Goal: Task Accomplishment & Management: Use online tool/utility

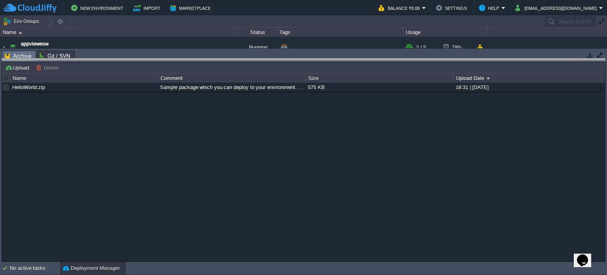
drag, startPoint x: 260, startPoint y: 57, endPoint x: 263, endPoint y: 193, distance: 136.0
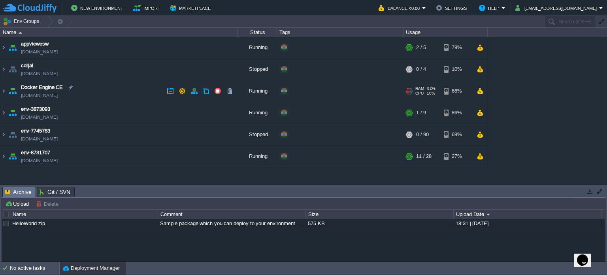
click at [4, 91] on img at bounding box center [3, 90] width 6 height 21
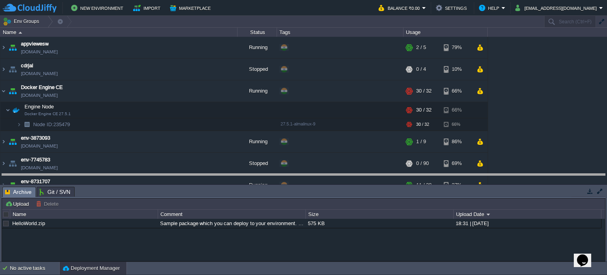
drag, startPoint x: 222, startPoint y: 192, endPoint x: 223, endPoint y: 179, distance: 12.7
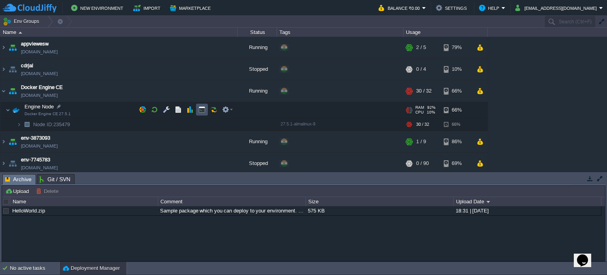
click at [200, 110] on button "button" at bounding box center [201, 109] width 7 height 7
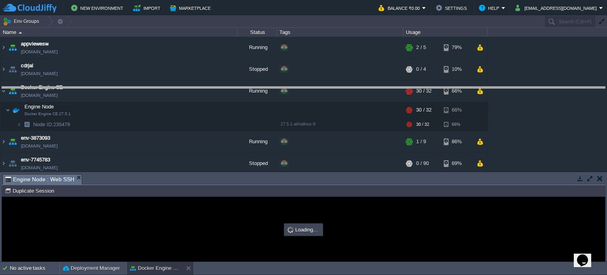
drag, startPoint x: 267, startPoint y: 180, endPoint x: 268, endPoint y: 88, distance: 92.1
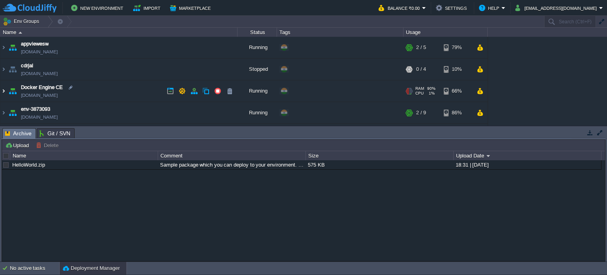
click at [2, 91] on img at bounding box center [3, 90] width 6 height 21
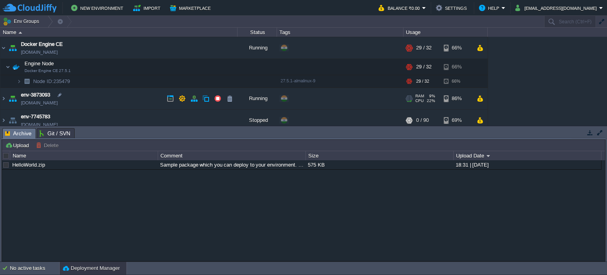
scroll to position [44, 0]
click at [199, 68] on button "button" at bounding box center [201, 65] width 7 height 7
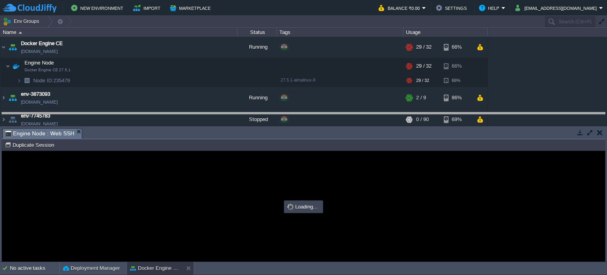
drag, startPoint x: 257, startPoint y: 136, endPoint x: 259, endPoint y: 49, distance: 87.4
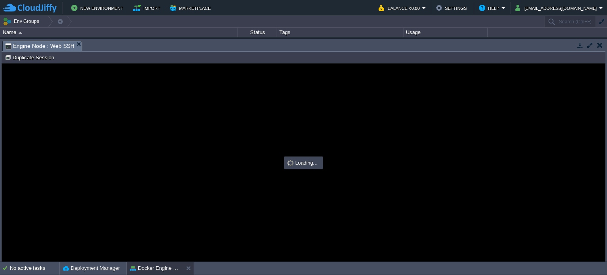
scroll to position [0, 0]
type input "#000000"
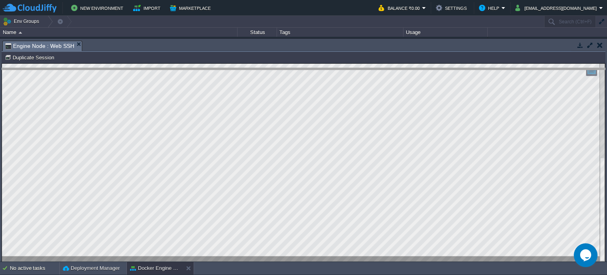
drag, startPoint x: 319, startPoint y: 47, endPoint x: 317, endPoint y: 81, distance: 34.0
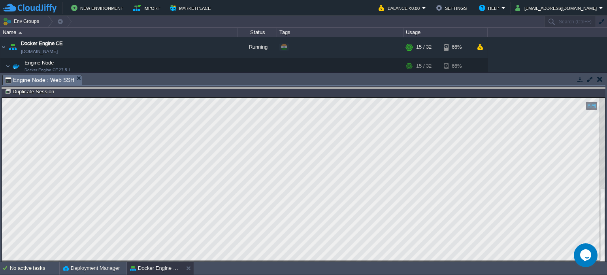
drag, startPoint x: 304, startPoint y: 81, endPoint x: 302, endPoint y: 100, distance: 19.5
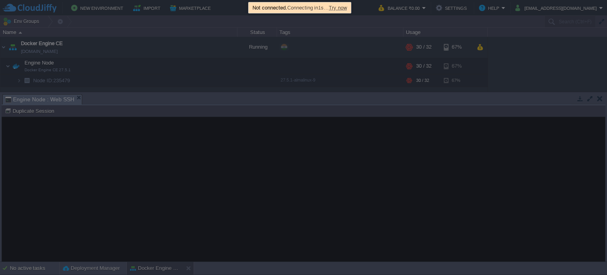
click at [347, 8] on span "Try now" at bounding box center [338, 8] width 18 height 6
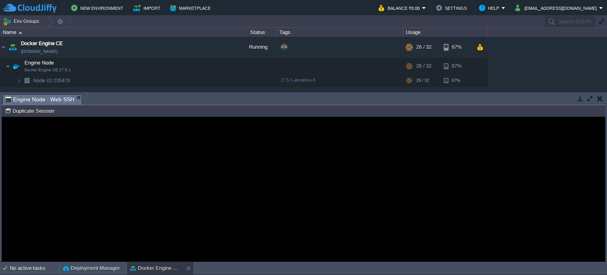
click at [215, 175] on h1 "Error" at bounding box center [303, 170] width 177 height 15
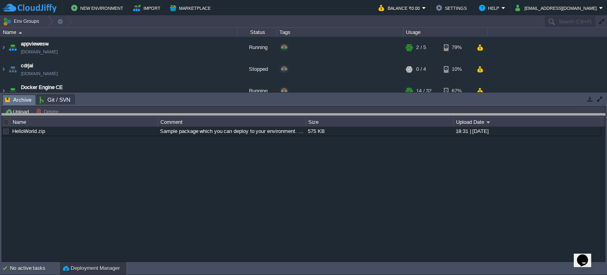
drag, startPoint x: 273, startPoint y: 100, endPoint x: 274, endPoint y: 121, distance: 20.6
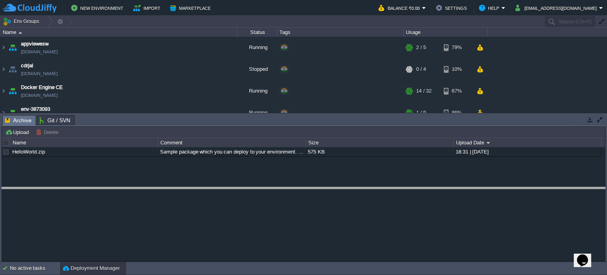
drag, startPoint x: 254, startPoint y: 117, endPoint x: 253, endPoint y: 195, distance: 78.3
click at [253, 195] on body "New Environment Import Marketplace Bonus ₹0.00 Upgrade Account Balance ₹0.00 Se…" at bounding box center [303, 137] width 607 height 275
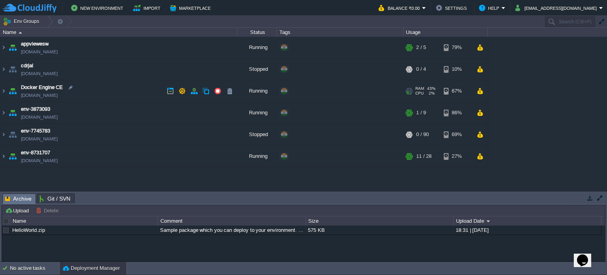
click at [5, 93] on img at bounding box center [3, 90] width 6 height 21
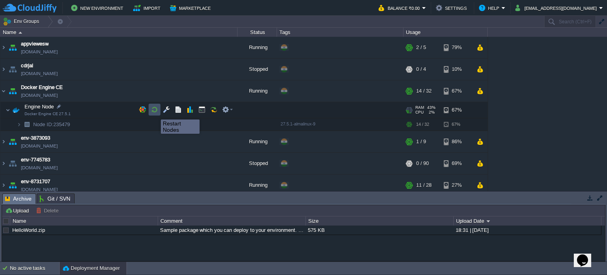
click at [155, 112] on button "button" at bounding box center [154, 109] width 7 height 7
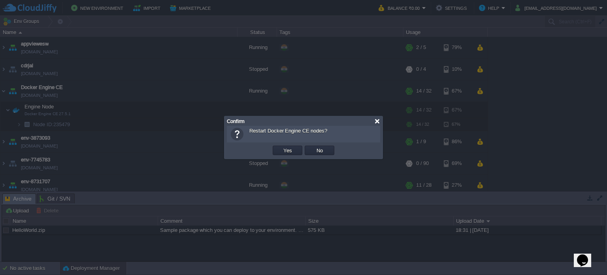
click at [378, 122] on div at bounding box center [377, 121] width 6 height 6
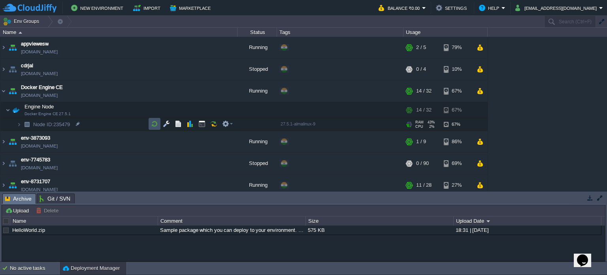
click at [151, 125] on button "button" at bounding box center [154, 123] width 7 height 7
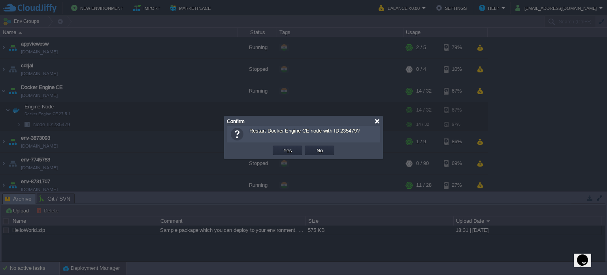
click at [375, 122] on div at bounding box center [377, 121] width 6 height 6
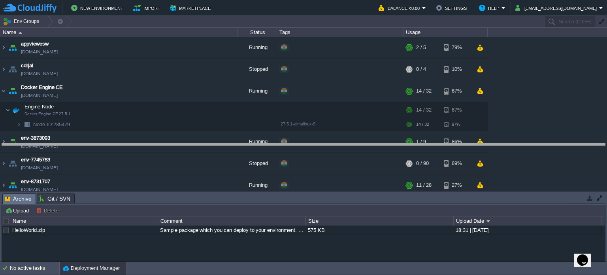
drag, startPoint x: 337, startPoint y: 200, endPoint x: 340, endPoint y: 113, distance: 86.6
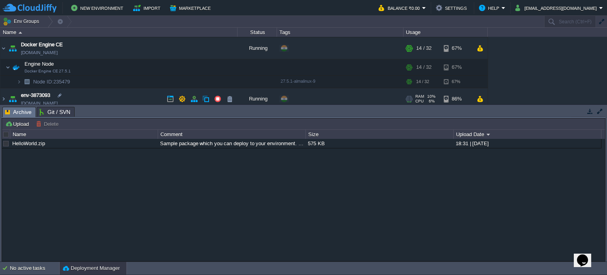
scroll to position [43, 0]
click at [205, 68] on button "button" at bounding box center [201, 66] width 7 height 7
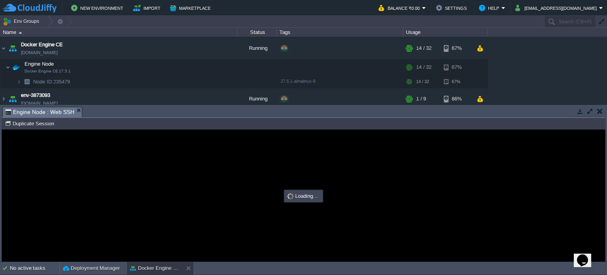
scroll to position [0, 0]
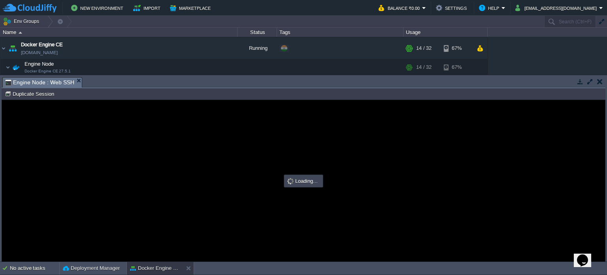
type input "#000000"
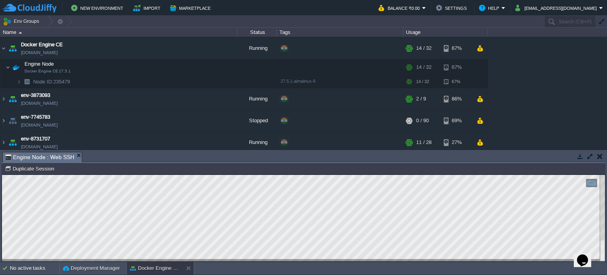
click at [600, 158] on button "button" at bounding box center [600, 156] width 6 height 7
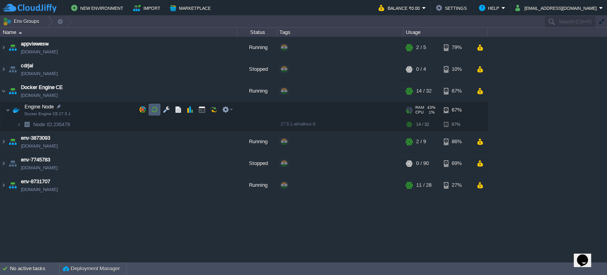
click at [154, 106] on button "button" at bounding box center [154, 109] width 7 height 7
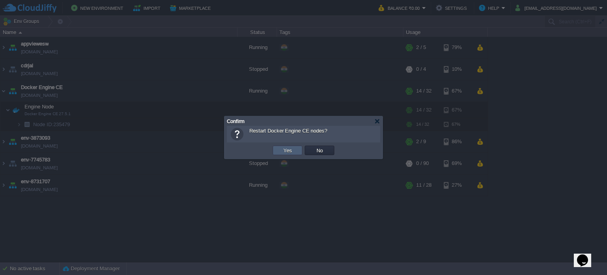
click at [284, 152] on button "Yes" at bounding box center [287, 150] width 13 height 7
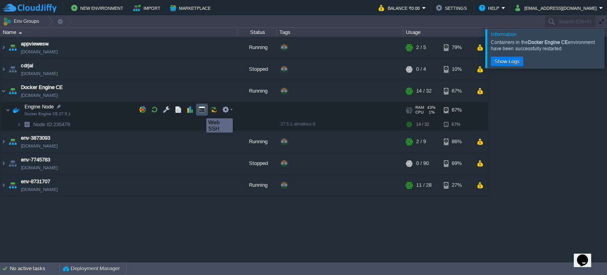
click at [200, 111] on button "button" at bounding box center [201, 109] width 7 height 7
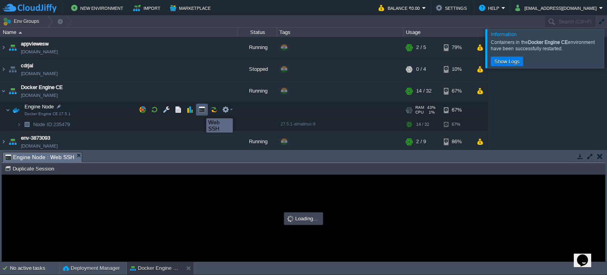
type input "#000000"
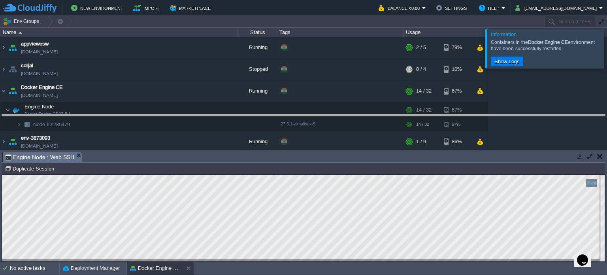
drag, startPoint x: 214, startPoint y: 156, endPoint x: 217, endPoint y: 115, distance: 41.2
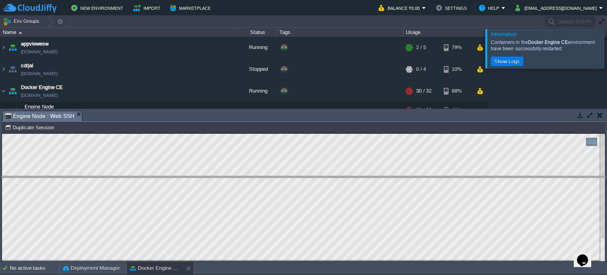
drag, startPoint x: 287, startPoint y: 113, endPoint x: 287, endPoint y: 181, distance: 68.8
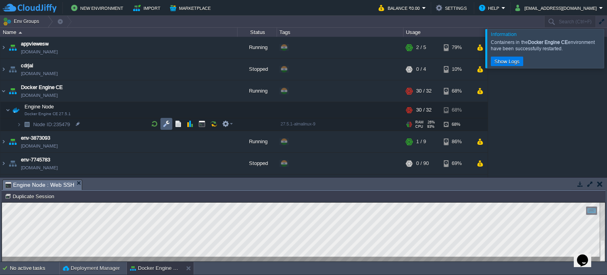
click at [161, 124] on td at bounding box center [167, 124] width 12 height 12
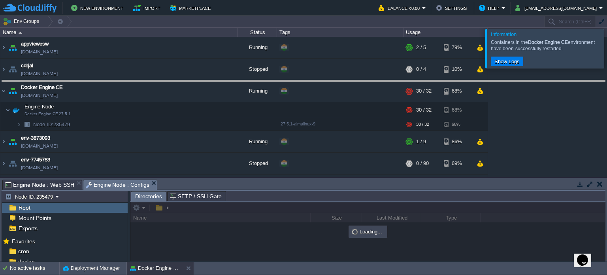
drag, startPoint x: 294, startPoint y: 184, endPoint x: 289, endPoint y: 76, distance: 108.9
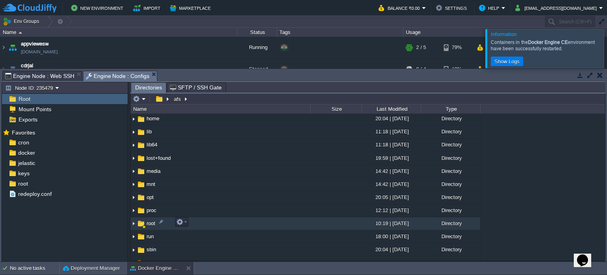
scroll to position [57, 0]
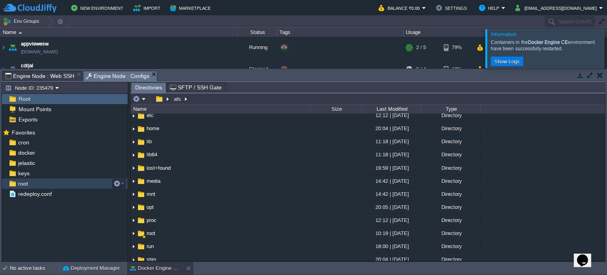
click at [19, 185] on span "root" at bounding box center [23, 183] width 13 height 7
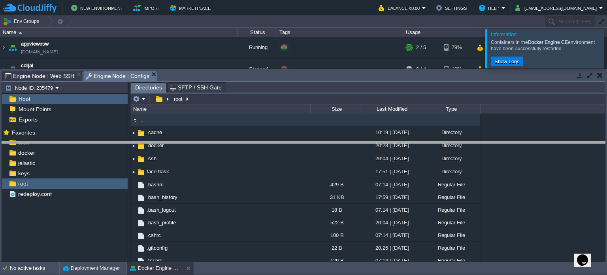
drag, startPoint x: 303, startPoint y: 76, endPoint x: 300, endPoint y: 149, distance: 72.8
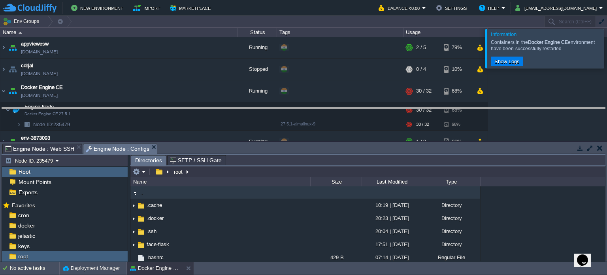
drag, startPoint x: 297, startPoint y: 151, endPoint x: 298, endPoint y: 111, distance: 39.9
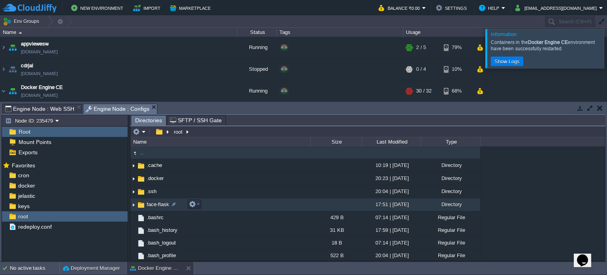
click at [152, 206] on span "face-flask" at bounding box center [157, 204] width 25 height 7
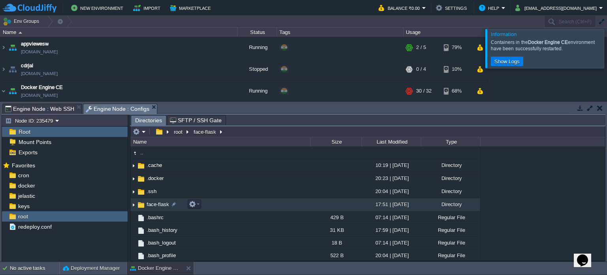
click at [152, 206] on span "face-flask" at bounding box center [157, 204] width 25 height 7
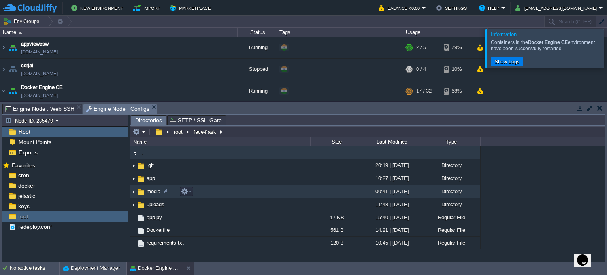
click at [149, 192] on span "media" at bounding box center [153, 191] width 16 height 7
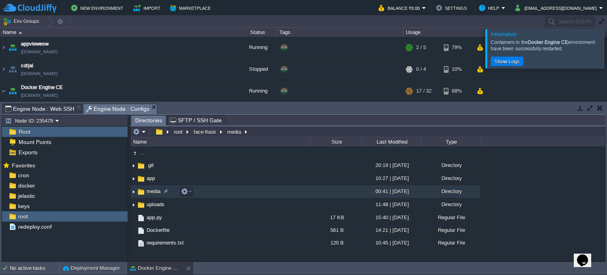
click at [149, 192] on span "media" at bounding box center [153, 191] width 16 height 7
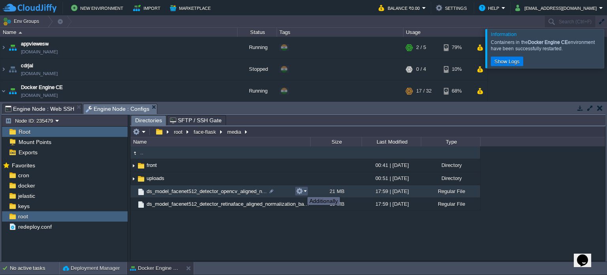
click at [302, 190] on button "button" at bounding box center [299, 190] width 7 height 7
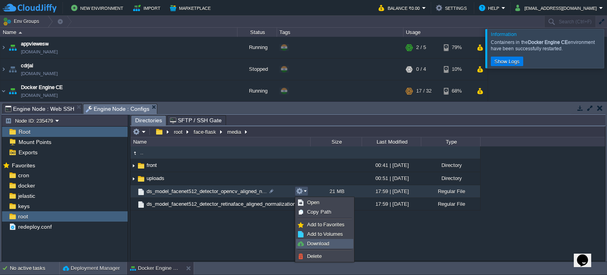
click at [299, 242] on img at bounding box center [301, 243] width 6 height 6
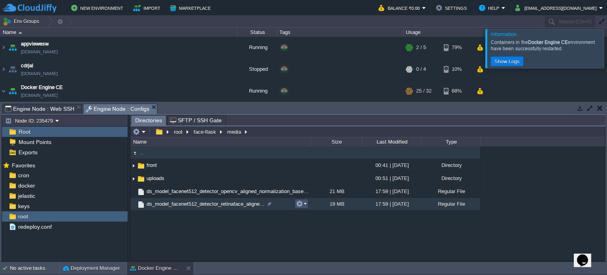
click at [302, 204] on button "button" at bounding box center [299, 203] width 7 height 7
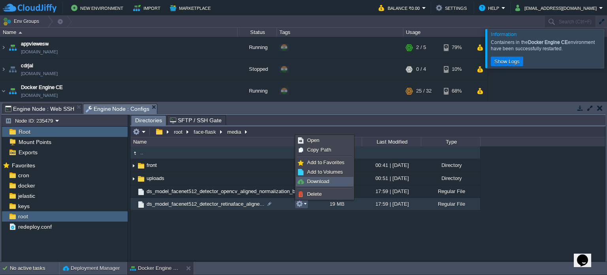
click at [310, 181] on span "Download" at bounding box center [318, 181] width 22 height 6
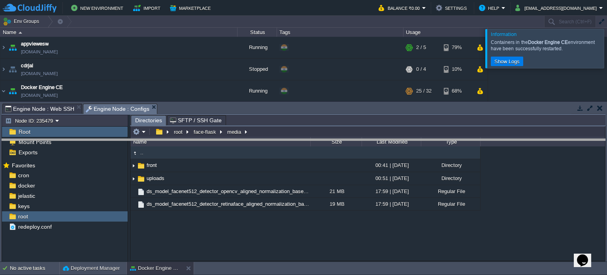
drag, startPoint x: 368, startPoint y: 108, endPoint x: 370, endPoint y: 173, distance: 65.3
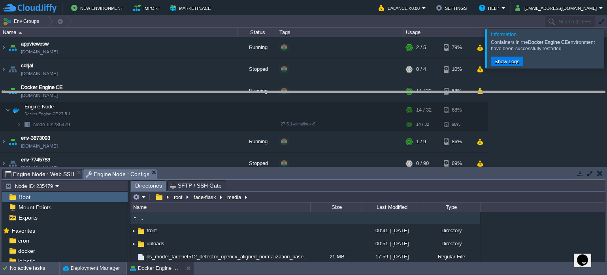
drag, startPoint x: 272, startPoint y: 177, endPoint x: 282, endPoint y: 99, distance: 78.9
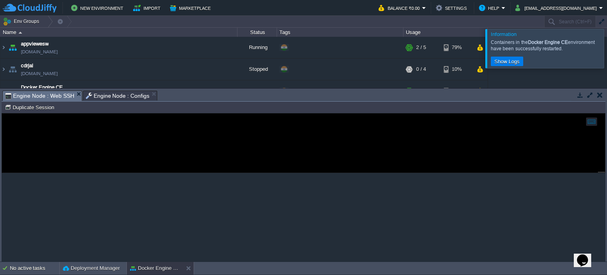
click at [40, 93] on span "Engine Node : Web SSH" at bounding box center [39, 96] width 69 height 10
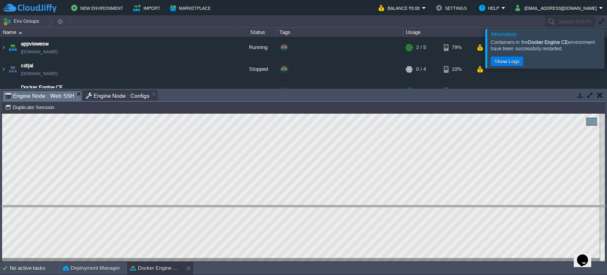
drag, startPoint x: 369, startPoint y: 93, endPoint x: 361, endPoint y: 209, distance: 116.2
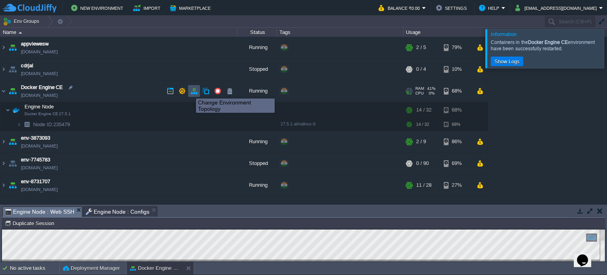
click at [195, 91] on button "button" at bounding box center [194, 90] width 7 height 7
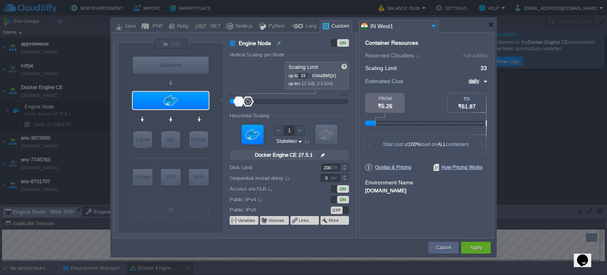
click at [312, 74] on div at bounding box center [310, 74] width 4 height 3
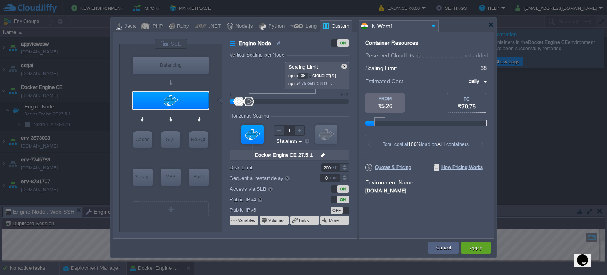
click at [312, 74] on div at bounding box center [310, 74] width 4 height 3
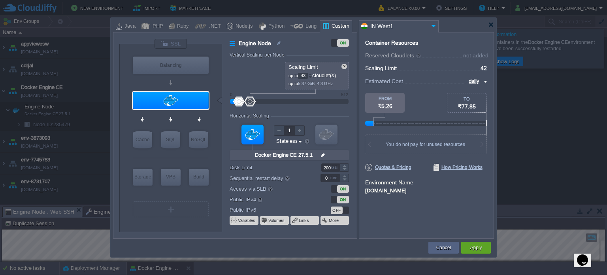
click at [312, 74] on div at bounding box center [310, 74] width 4 height 3
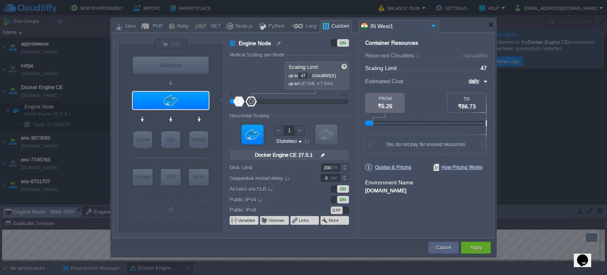
type input "48"
click at [312, 74] on div at bounding box center [310, 74] width 4 height 3
click at [483, 248] on div "Apply" at bounding box center [476, 248] width 18 height 12
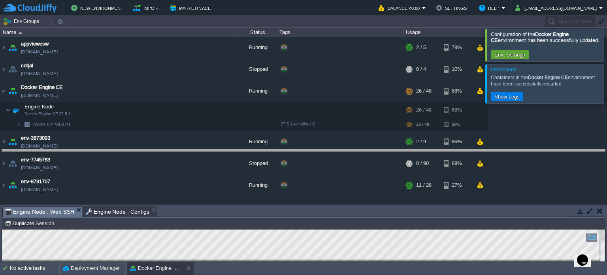
drag, startPoint x: 329, startPoint y: 211, endPoint x: 329, endPoint y: 155, distance: 56.9
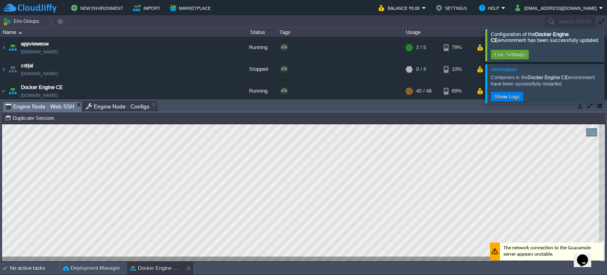
click at [98, 108] on span "Engine Node : Configs" at bounding box center [118, 106] width 64 height 9
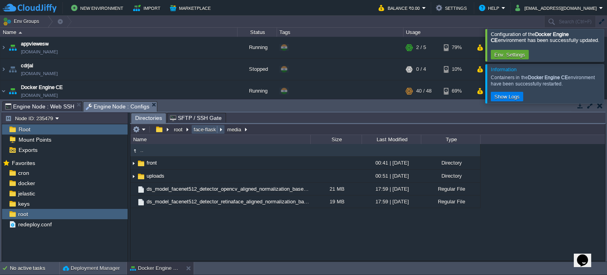
click at [204, 132] on button "face-flask" at bounding box center [206, 129] width 26 height 7
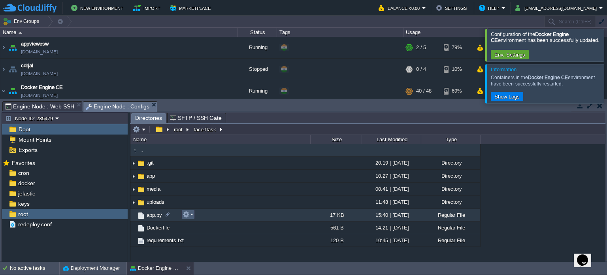
click at [192, 215] on em at bounding box center [188, 214] width 11 height 7
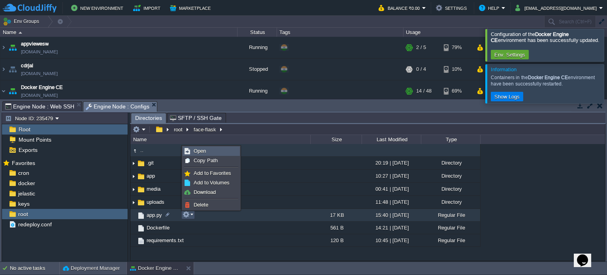
click at [207, 151] on link "Open" at bounding box center [211, 151] width 57 height 9
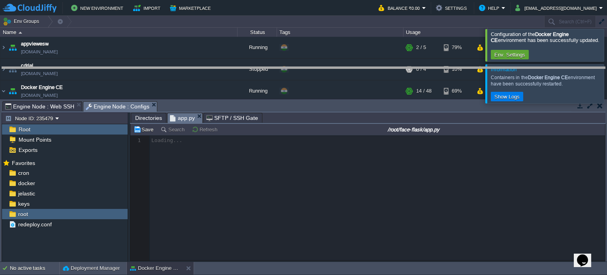
drag, startPoint x: 313, startPoint y: 108, endPoint x: 318, endPoint y: 73, distance: 35.9
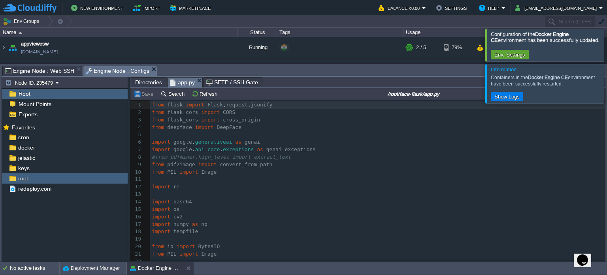
scroll to position [2, 0]
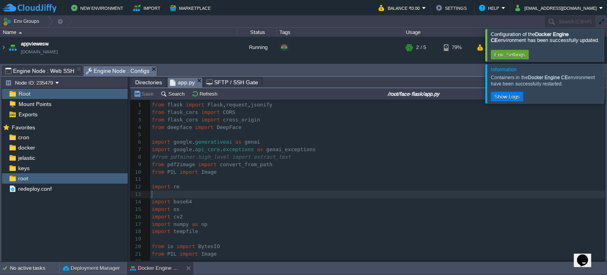
click at [233, 197] on pre "​" at bounding box center [377, 195] width 455 height 8
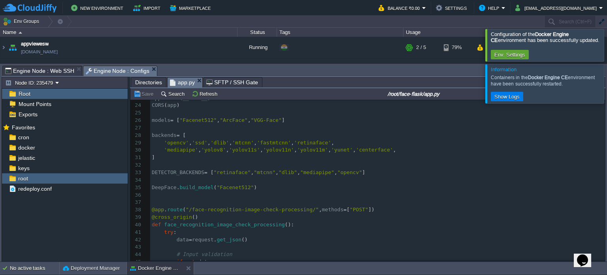
scroll to position [0, 0]
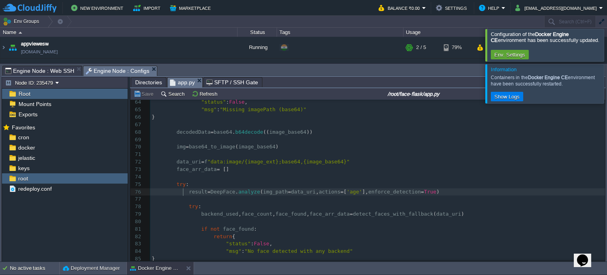
click at [184, 194] on div "484 ​ 44 # Input validation 45 if not data : 46 return { 47 "status" : False , …" at bounding box center [377, 140] width 455 height 380
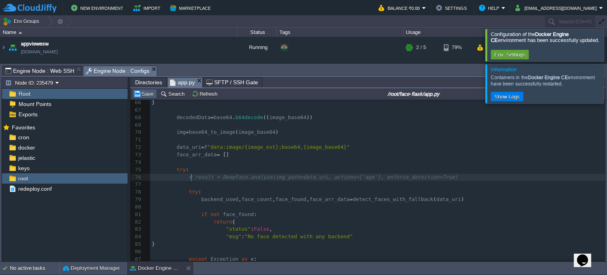
type textarea "#"
click at [140, 91] on button "Save" at bounding box center [145, 93] width 22 height 7
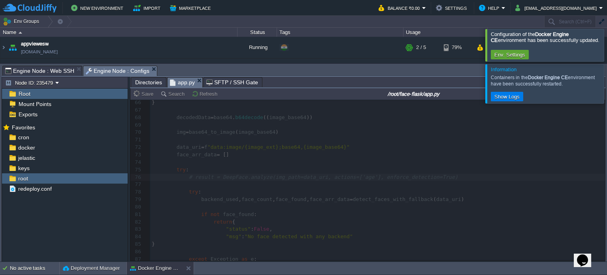
click at [52, 70] on span "Engine Node : Web SSH" at bounding box center [39, 70] width 69 height 9
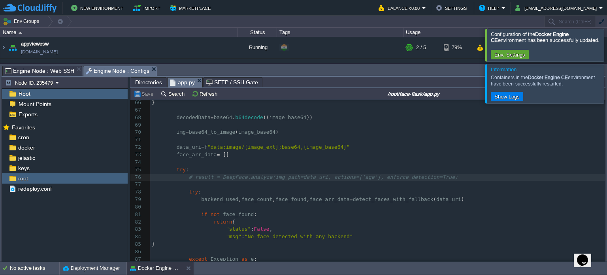
click at [112, 74] on span "Engine Node : Configs" at bounding box center [118, 71] width 64 height 10
click at [253, 179] on span "# result = DeepFace.analyze(img_path=data_uri, actions=['age'], enforce_detecti…" at bounding box center [323, 177] width 269 height 6
type textarea "analyze"
click at [258, 179] on span "# result = DeepFace.analyze(img_path=data_uri, actions=['age'], enforce_detecti…" at bounding box center [323, 177] width 269 height 6
click at [191, 177] on div "x 39 @cross_origin () 40 def face_recognition_image_check_processing (): 41 try…" at bounding box center [377, 114] width 455 height 432
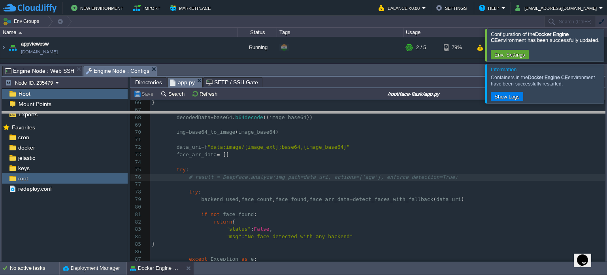
drag, startPoint x: 290, startPoint y: 72, endPoint x: 289, endPoint y: 128, distance: 56.1
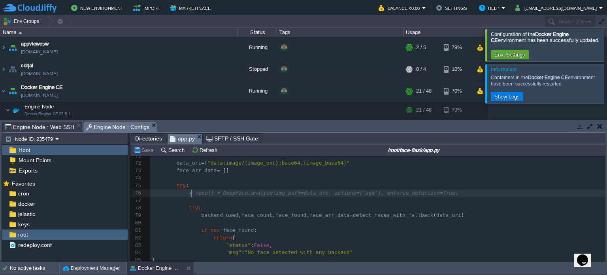
scroll to position [526, 0]
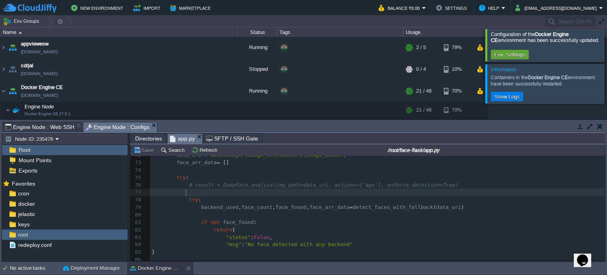
click at [291, 196] on pre at bounding box center [377, 193] width 455 height 8
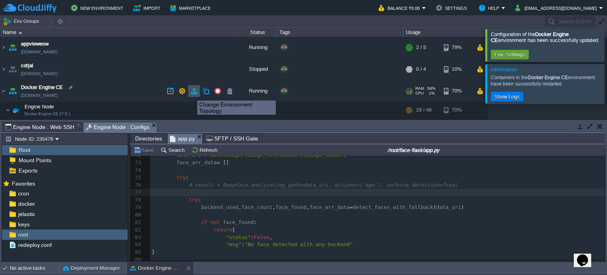
click at [191, 93] on button "button" at bounding box center [194, 90] width 7 height 7
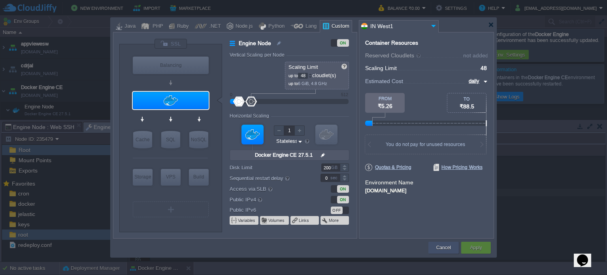
click at [434, 242] on div "Cancel" at bounding box center [444, 248] width 30 height 12
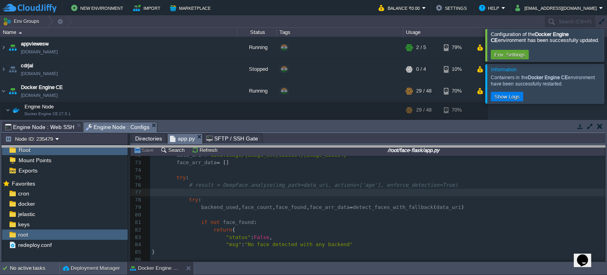
drag, startPoint x: 340, startPoint y: 125, endPoint x: 340, endPoint y: 150, distance: 25.7
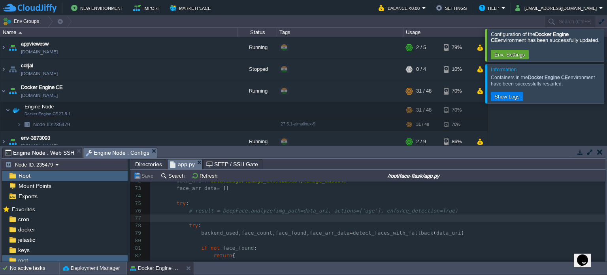
click at [40, 151] on span "Engine Node : Web SSH" at bounding box center [39, 152] width 69 height 9
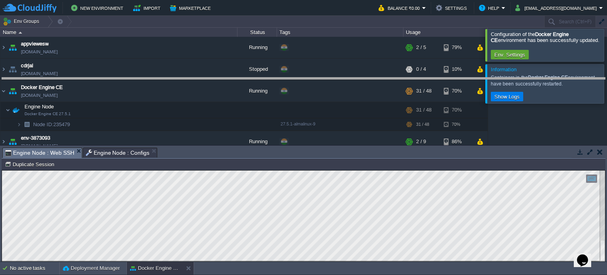
drag, startPoint x: 270, startPoint y: 152, endPoint x: 269, endPoint y: 80, distance: 72.4
